Goal: Information Seeking & Learning: Find specific fact

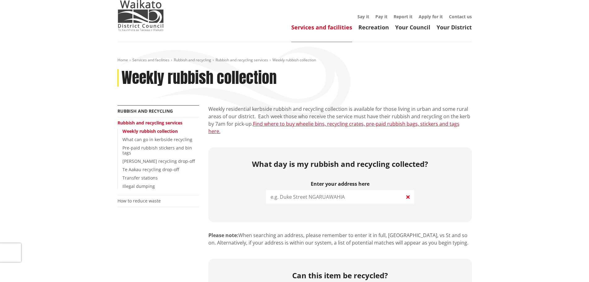
scroll to position [31, 0]
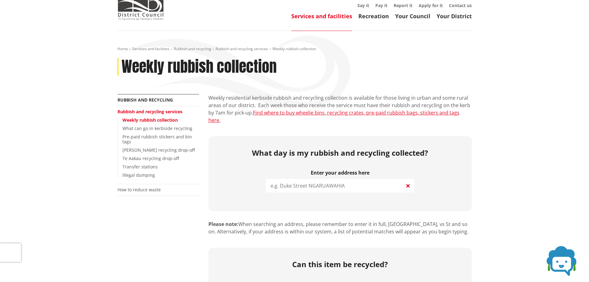
click at [283, 181] on input "search" at bounding box center [340, 186] width 148 height 14
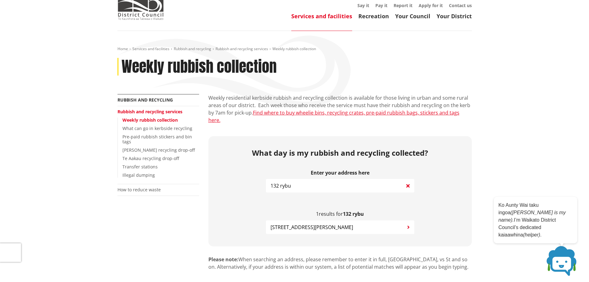
type input "132 rybu"
click at [313, 223] on span "132 Ryburn Road RUAKURA" at bounding box center [312, 226] width 83 height 7
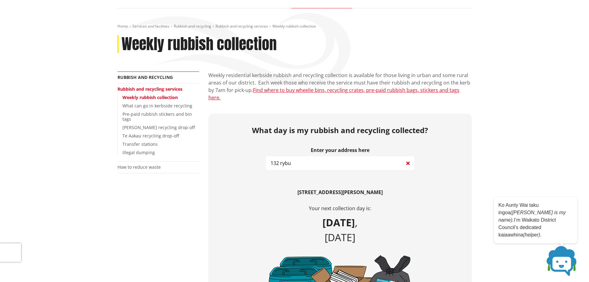
scroll to position [0, 0]
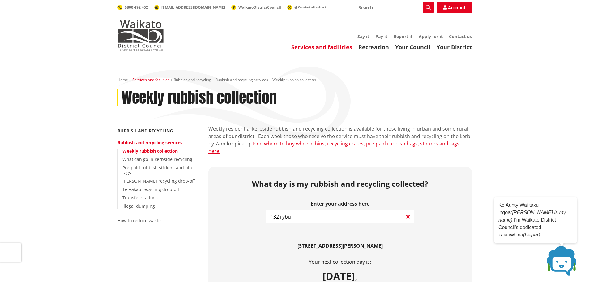
click at [151, 78] on link "Services and facilities" at bounding box center [150, 79] width 37 height 5
click at [191, 79] on link "Rubbish and recycling" at bounding box center [192, 79] width 37 height 5
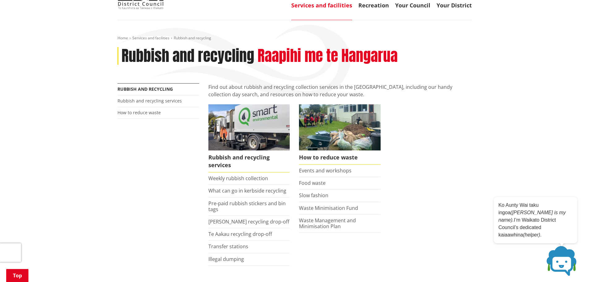
scroll to position [93, 0]
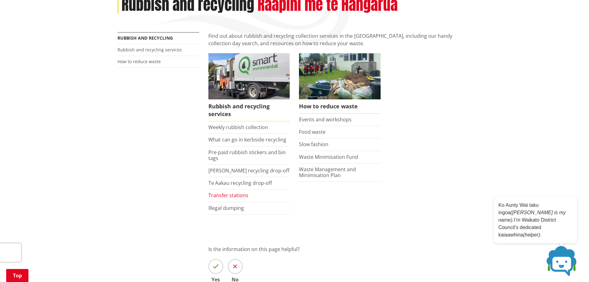
click at [235, 196] on link "Transfer stations" at bounding box center [228, 195] width 40 height 7
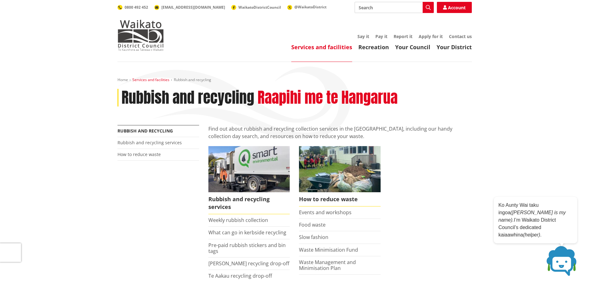
click at [149, 79] on link "Services and facilities" at bounding box center [150, 79] width 37 height 5
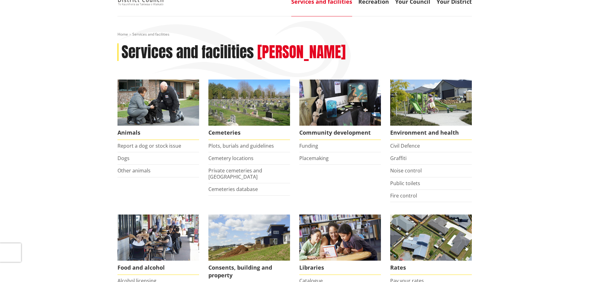
scroll to position [31, 0]
